Goal: Task Accomplishment & Management: Manage account settings

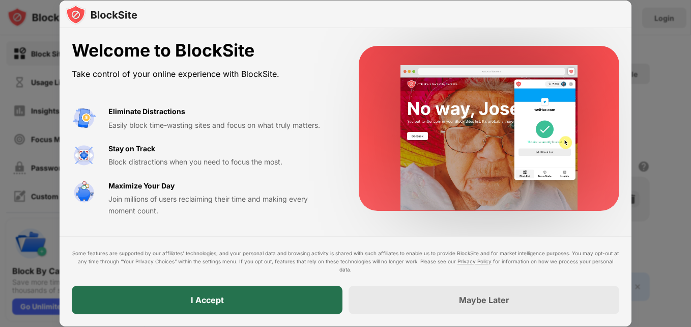
click at [261, 294] on div "I Accept" at bounding box center [207, 299] width 271 height 28
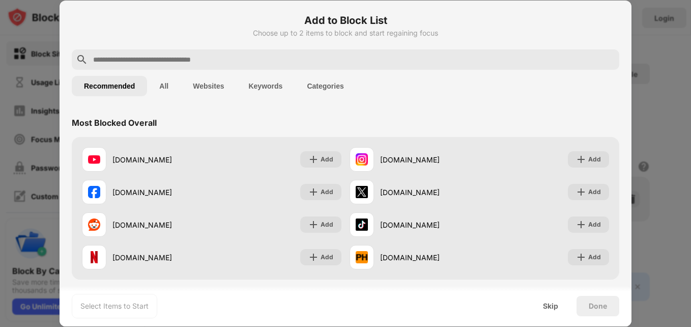
click at [219, 89] on button "Websites" at bounding box center [208, 86] width 55 height 20
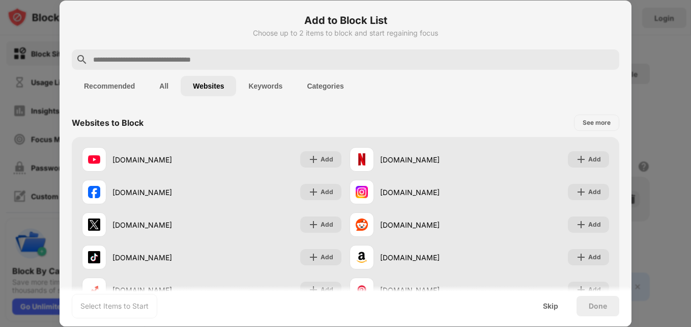
click at [327, 90] on button "Categories" at bounding box center [325, 86] width 61 height 20
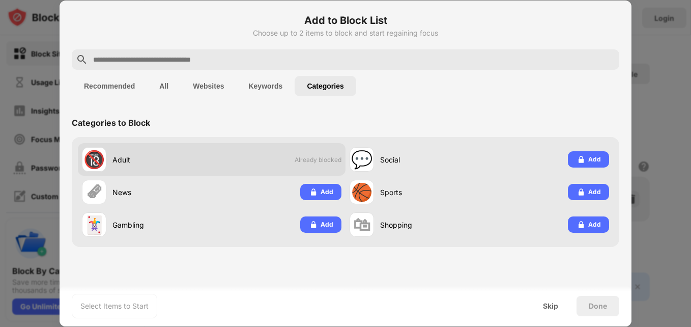
click at [191, 155] on div "Adult" at bounding box center [161, 159] width 99 height 11
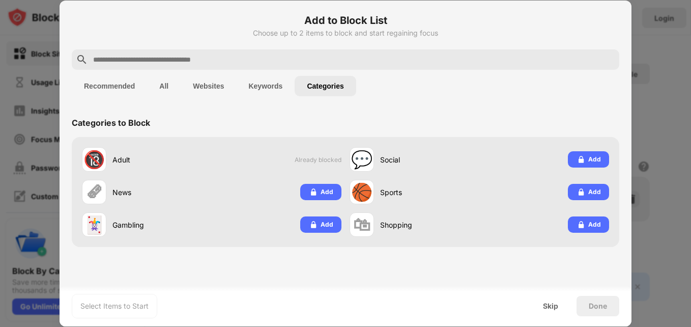
drag, startPoint x: 685, startPoint y: 177, endPoint x: 686, endPoint y: 215, distance: 38.2
click at [686, 215] on div at bounding box center [345, 163] width 691 height 327
click at [558, 303] on div "Skip" at bounding box center [550, 306] width 15 height 8
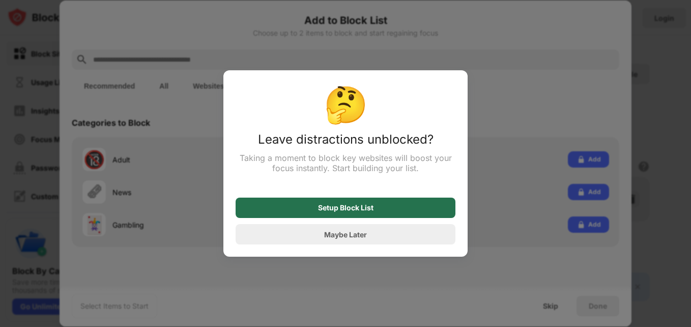
click at [379, 214] on div "Setup Block List" at bounding box center [346, 207] width 220 height 20
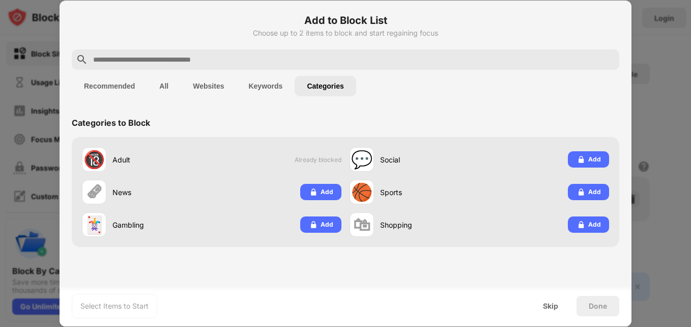
click at [268, 88] on button "Keywords" at bounding box center [265, 86] width 59 height 20
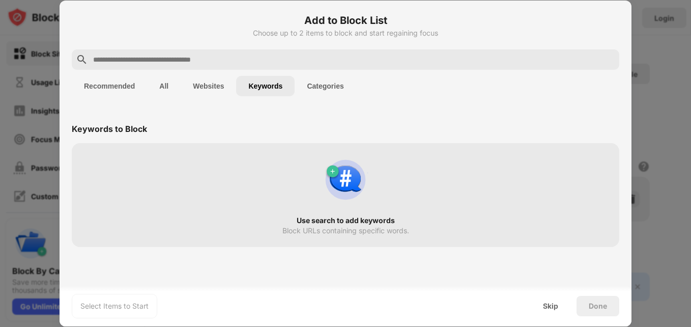
click at [216, 87] on button "Websites" at bounding box center [208, 86] width 55 height 20
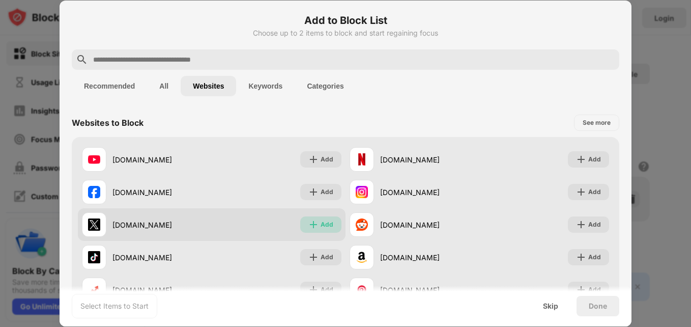
click at [315, 226] on img at bounding box center [313, 224] width 10 height 10
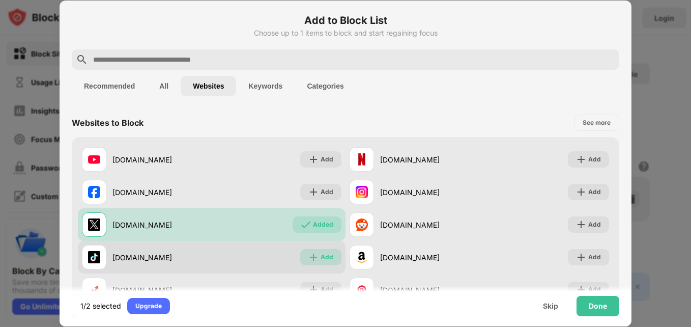
click at [321, 255] on div "Add" at bounding box center [327, 257] width 13 height 10
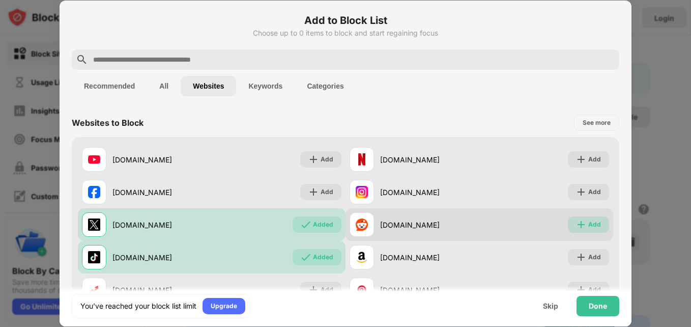
click at [577, 218] on div "Add" at bounding box center [588, 224] width 41 height 16
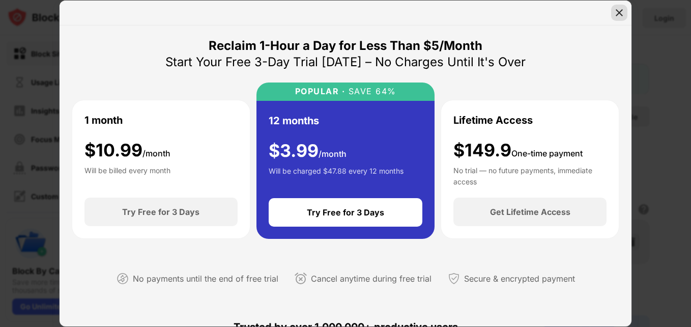
click at [622, 11] on img at bounding box center [619, 13] width 10 height 10
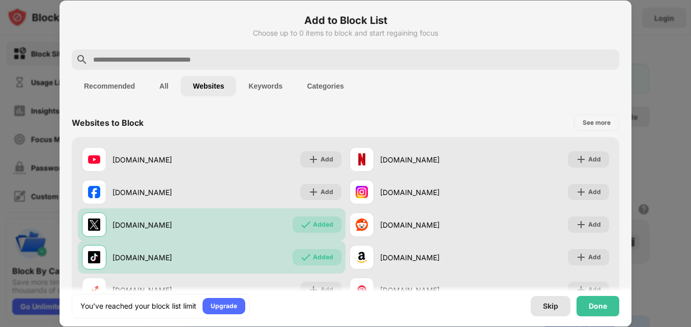
click at [547, 308] on div "Skip" at bounding box center [550, 306] width 15 height 8
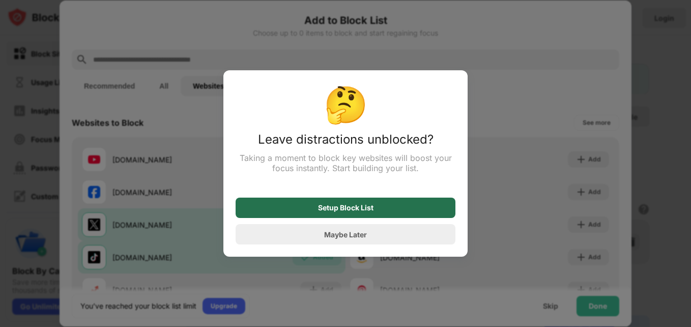
click at [390, 205] on div "Setup Block List" at bounding box center [346, 207] width 220 height 20
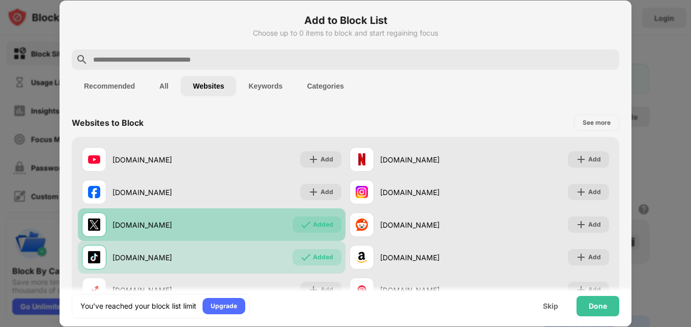
click at [315, 222] on div "Added" at bounding box center [323, 224] width 20 height 10
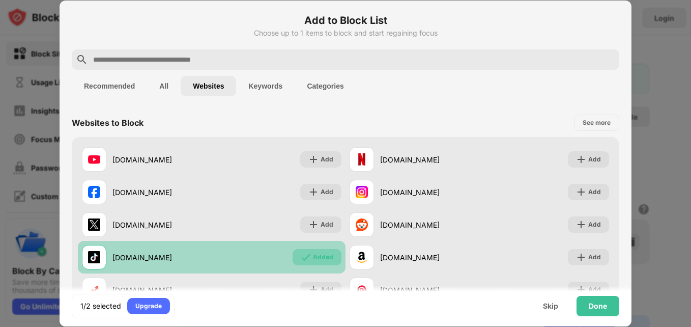
click at [320, 252] on div "Added" at bounding box center [323, 257] width 20 height 10
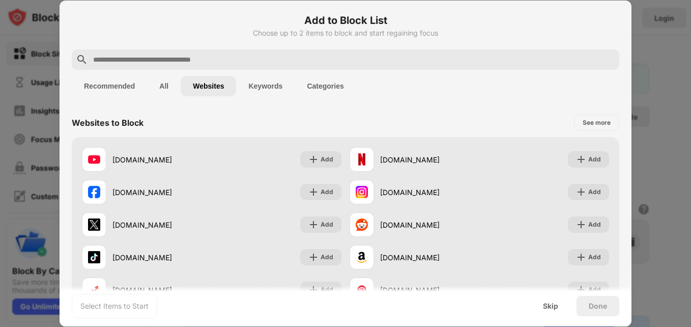
click at [318, 88] on button "Categories" at bounding box center [325, 86] width 61 height 20
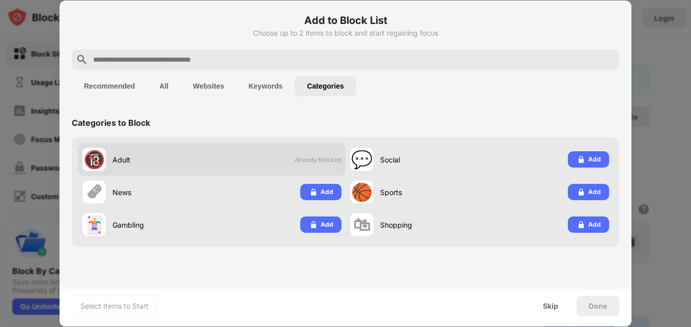
click at [322, 163] on div "🔞 Adult Already blocked" at bounding box center [212, 159] width 268 height 33
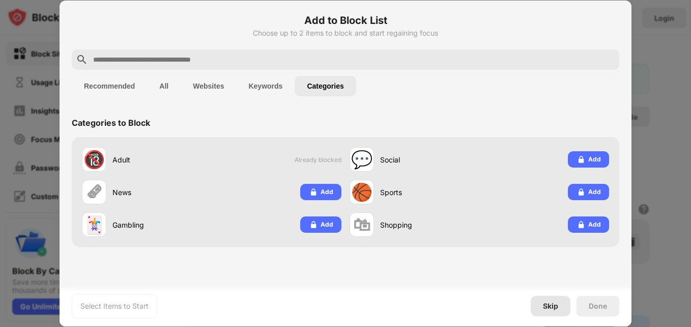
click at [541, 303] on div "Skip" at bounding box center [551, 306] width 40 height 20
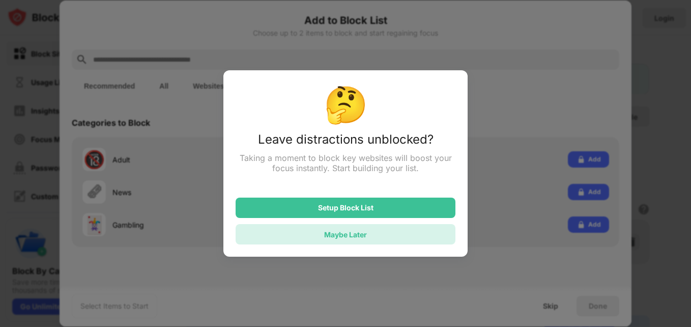
click at [385, 233] on div "Maybe Later" at bounding box center [346, 234] width 220 height 20
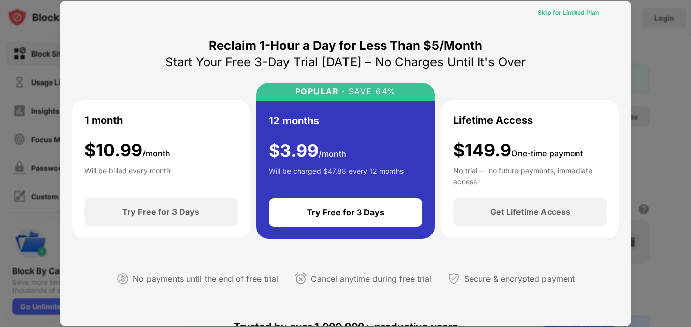
click at [571, 14] on div "Skip for Limited Plan" at bounding box center [568, 13] width 61 height 10
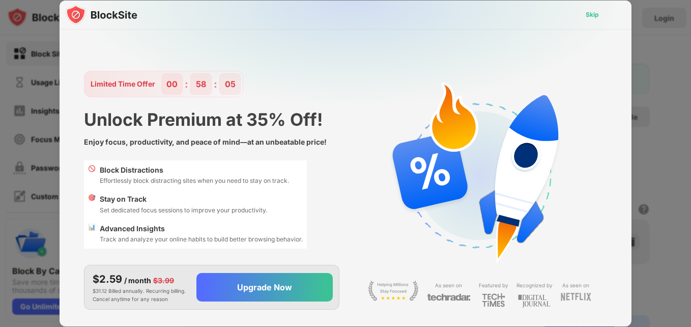
click at [587, 17] on div "Skip" at bounding box center [592, 15] width 13 height 10
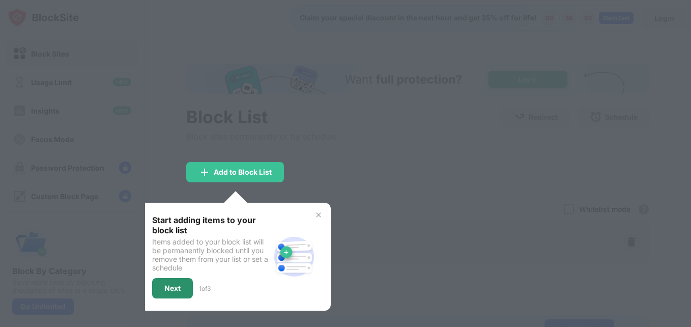
click at [175, 285] on div "Next" at bounding box center [172, 288] width 16 height 8
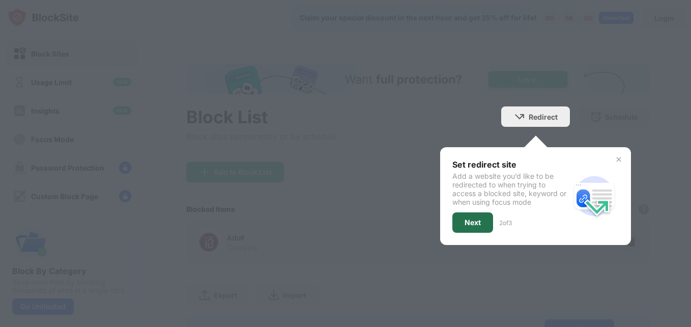
click at [468, 216] on div "Next" at bounding box center [472, 222] width 41 height 20
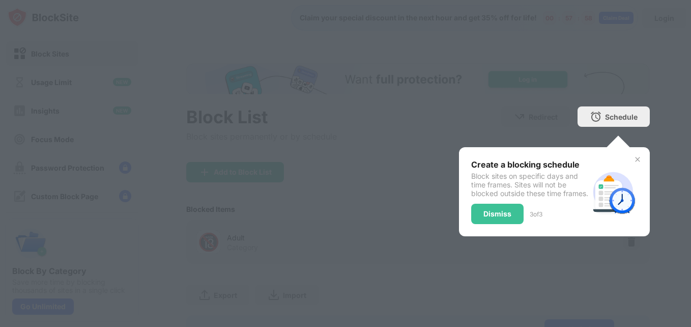
click at [483, 218] on div "Dismiss" at bounding box center [497, 214] width 28 height 8
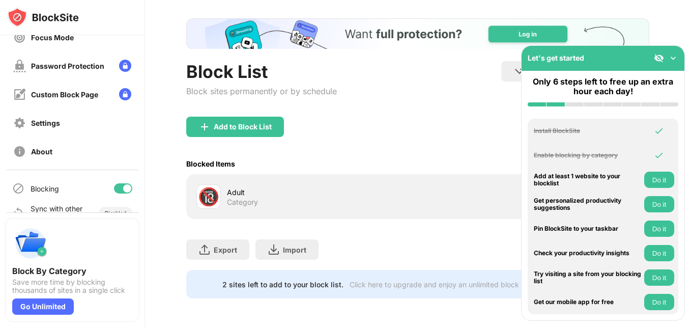
scroll to position [97, 0]
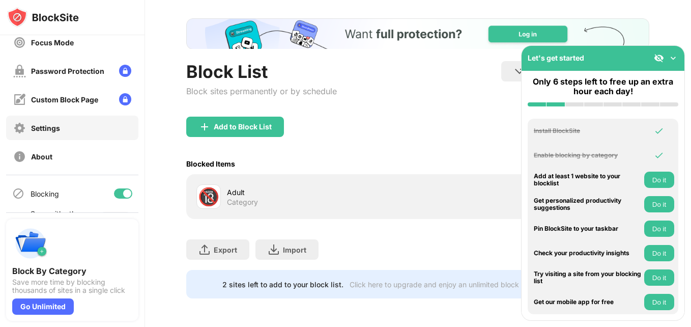
click at [96, 133] on div "Settings" at bounding box center [72, 128] width 132 height 24
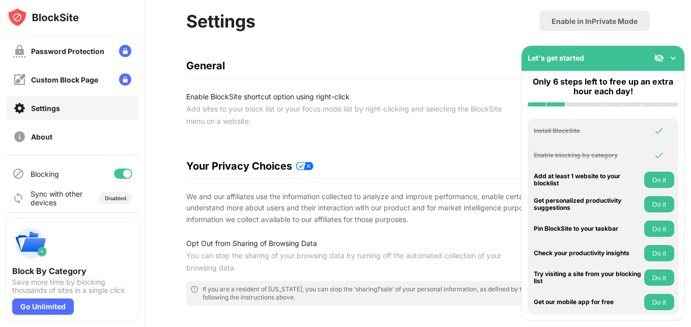
scroll to position [117, 0]
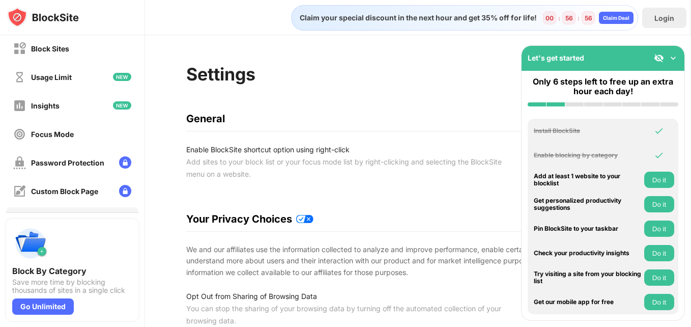
scroll to position [4, 0]
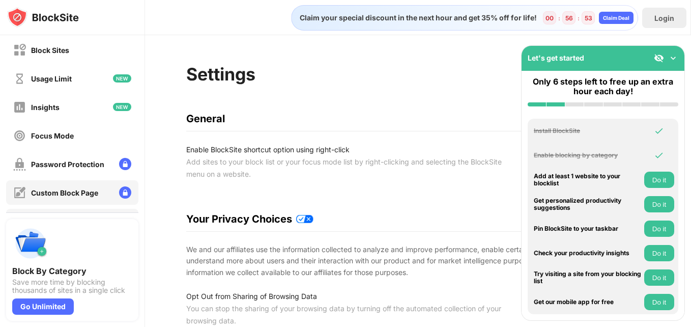
click at [83, 189] on div "Custom Block Page" at bounding box center [64, 192] width 67 height 9
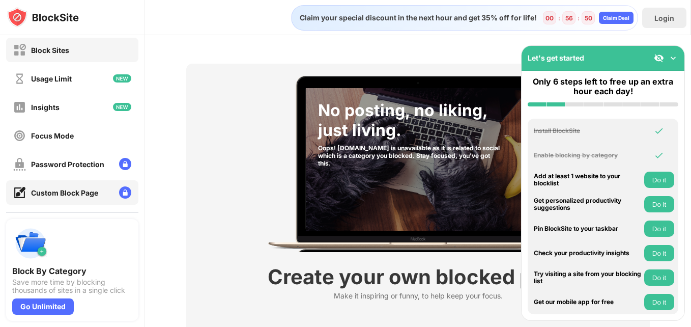
click at [83, 56] on div "Block Sites" at bounding box center [72, 50] width 132 height 24
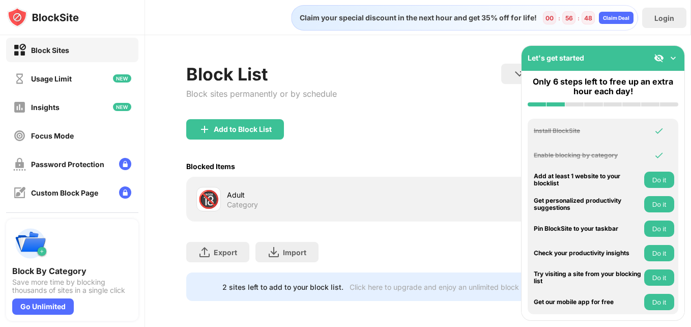
click at [384, 132] on div "Add to Block List" at bounding box center [417, 137] width 463 height 37
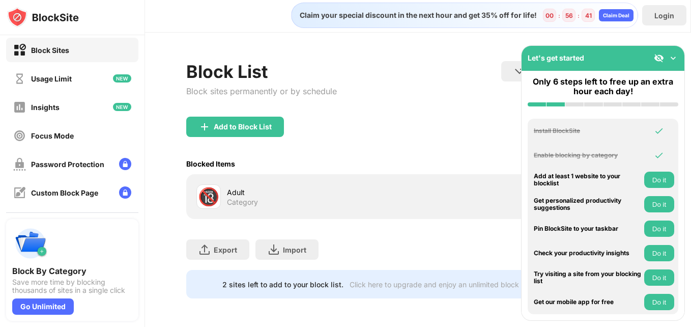
click at [674, 55] on img at bounding box center [673, 58] width 10 height 10
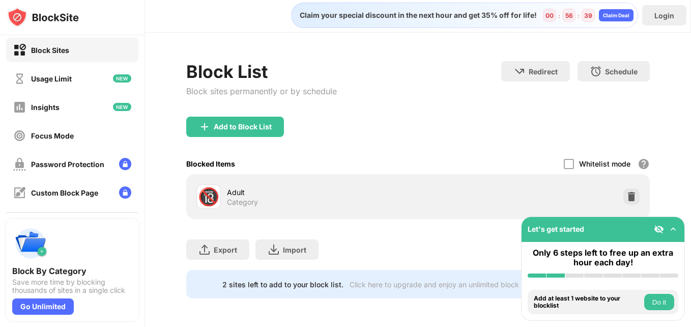
click at [650, 112] on div "Block List Block sites permanently or by schedule Redirect Choose a site to be …" at bounding box center [418, 180] width 546 height 294
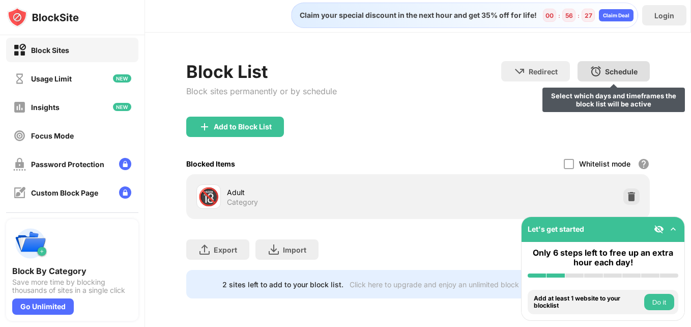
click at [605, 68] on div "Schedule Select which days and timeframes the block list will be active" at bounding box center [614, 71] width 72 height 20
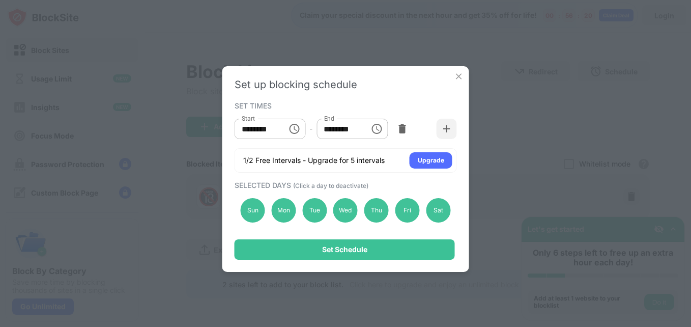
click at [380, 129] on icon "Choose time, selected time is 1:00 PM" at bounding box center [376, 129] width 12 height 12
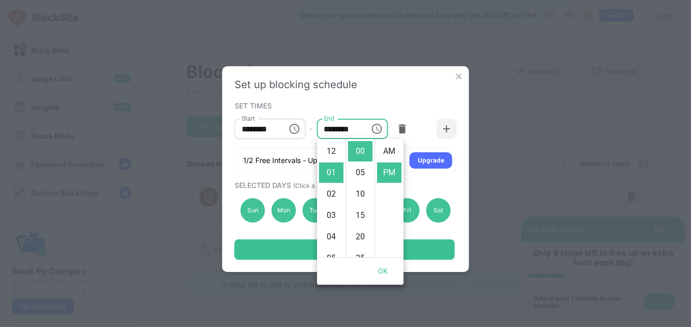
scroll to position [21, 0]
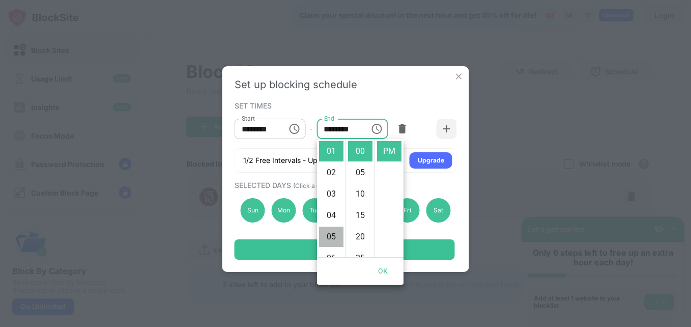
click at [333, 237] on li "05" at bounding box center [331, 236] width 24 height 20
type input "********"
click at [388, 268] on button "OK" at bounding box center [383, 271] width 33 height 19
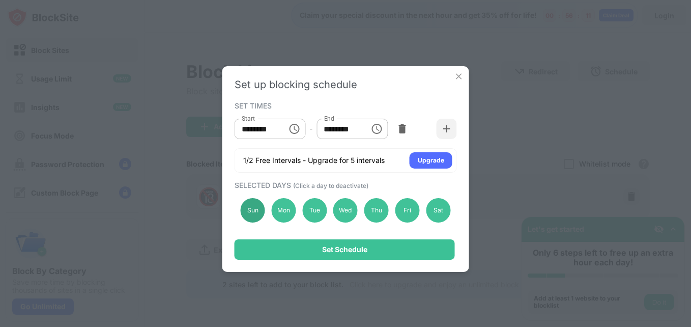
click at [254, 215] on div "Sun" at bounding box center [253, 210] width 24 height 24
click at [255, 214] on div "Sun" at bounding box center [253, 210] width 24 height 24
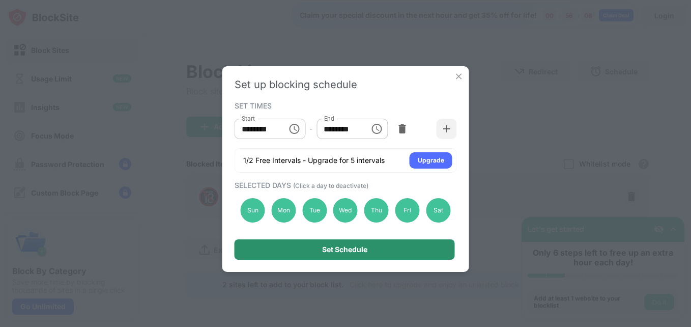
click at [285, 248] on div "Set Schedule" at bounding box center [345, 249] width 220 height 20
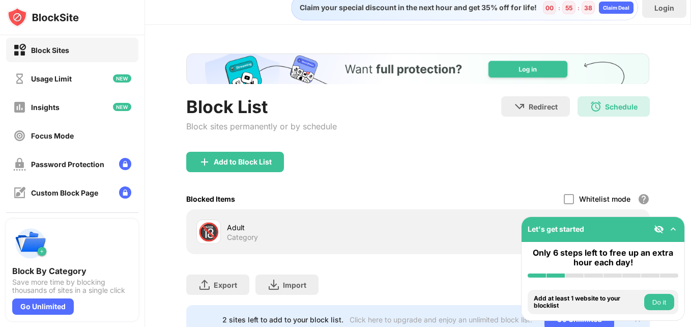
scroll to position [0, 0]
click at [113, 80] on img at bounding box center [122, 78] width 18 height 8
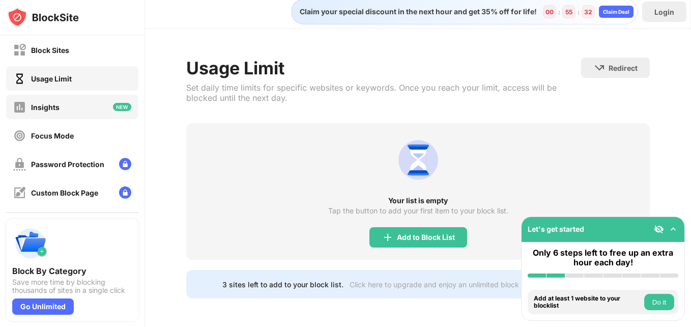
click at [102, 104] on div "Insights" at bounding box center [72, 107] width 132 height 24
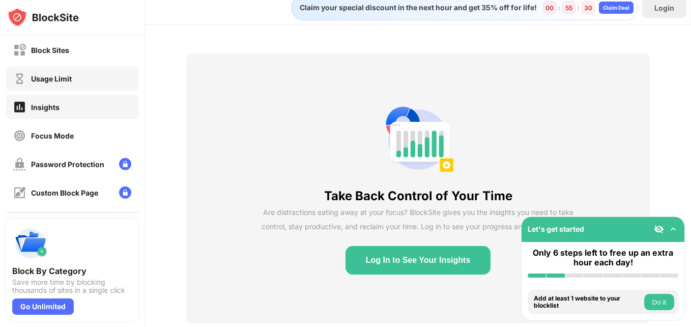
click at [106, 85] on div "Usage Limit" at bounding box center [72, 78] width 132 height 24
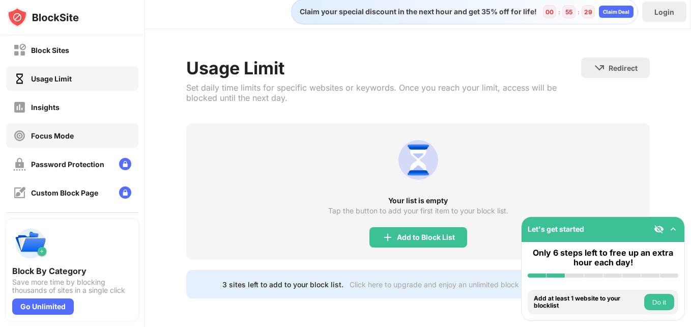
click at [98, 132] on div "Focus Mode" at bounding box center [72, 135] width 132 height 24
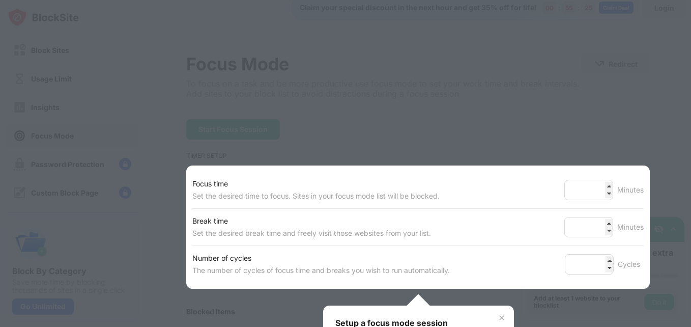
click at [220, 116] on div at bounding box center [345, 163] width 691 height 327
click at [286, 198] on div "Set the desired time to focus. Sites in your focus mode list will be blocked." at bounding box center [315, 196] width 247 height 12
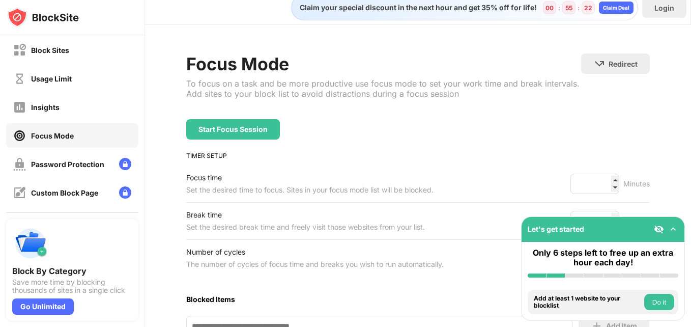
click at [465, 135] on div "Start Focus Session" at bounding box center [417, 129] width 463 height 20
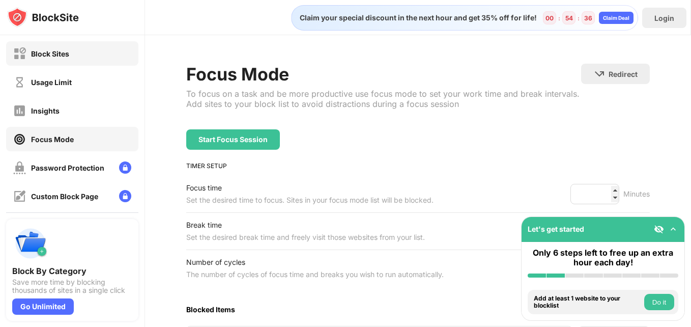
click at [82, 43] on div "Block Sites" at bounding box center [72, 53] width 132 height 24
